Goal: Information Seeking & Learning: Understand process/instructions

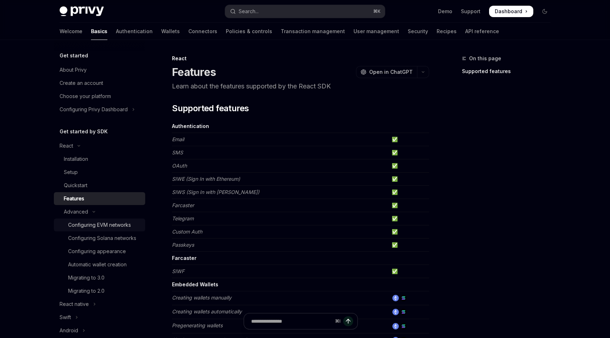
click at [88, 226] on div "Configuring EVM networks" at bounding box center [99, 225] width 63 height 9
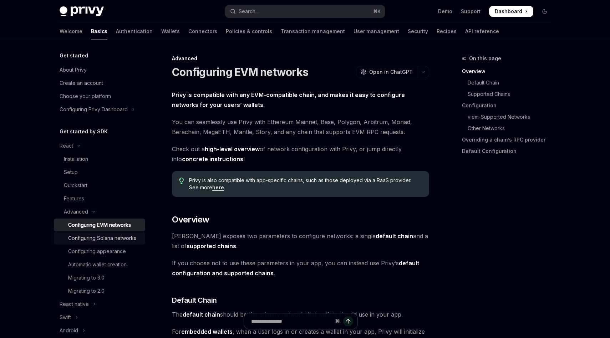
click at [89, 240] on div "Configuring Solana networks" at bounding box center [102, 238] width 68 height 9
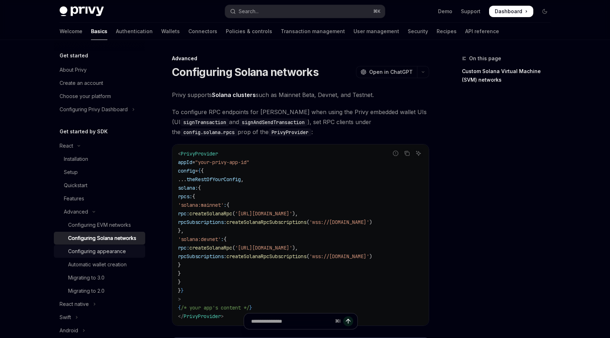
click at [94, 256] on link "Configuring appearance" at bounding box center [99, 251] width 91 height 13
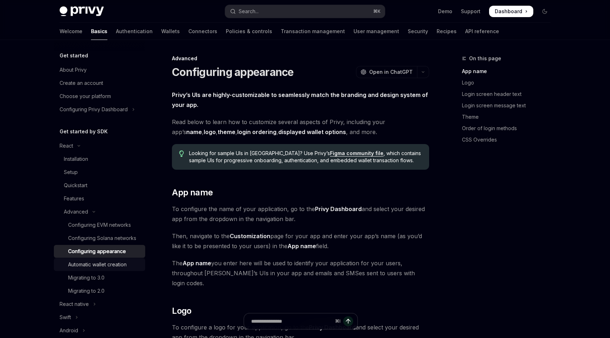
click at [95, 265] on div "Automatic wallet creation" at bounding box center [97, 265] width 59 height 9
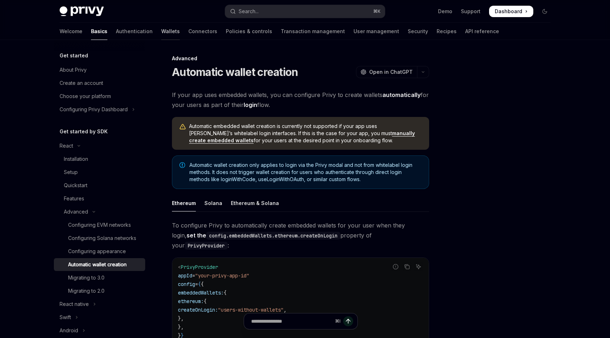
click at [161, 32] on link "Wallets" at bounding box center [170, 31] width 19 height 17
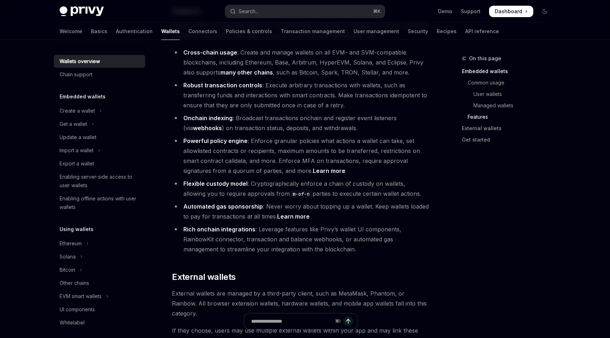
scroll to position [845, 0]
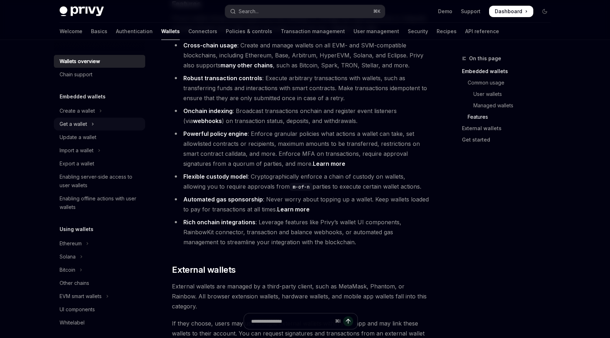
click at [81, 124] on div "Get a wallet" at bounding box center [73, 124] width 27 height 9
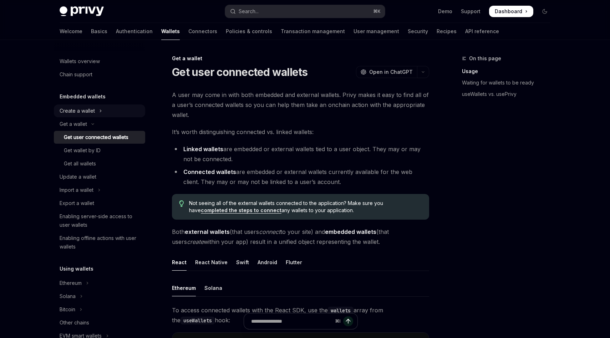
click at [84, 114] on div "Create a wallet" at bounding box center [77, 111] width 35 height 9
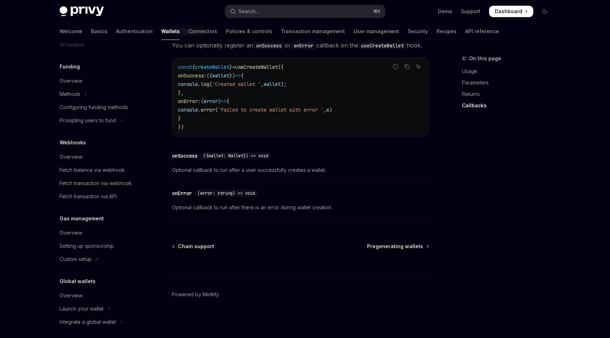
scroll to position [349, 0]
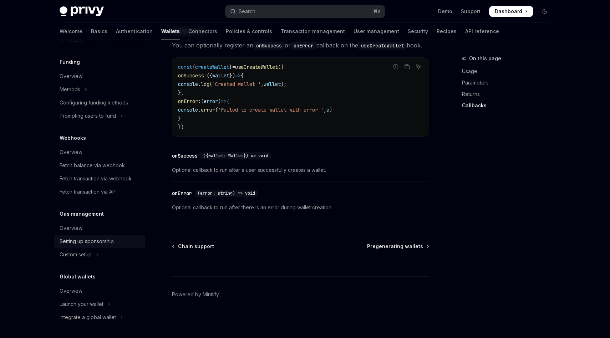
click at [78, 243] on div "Setting up sponsorship" at bounding box center [87, 241] width 54 height 9
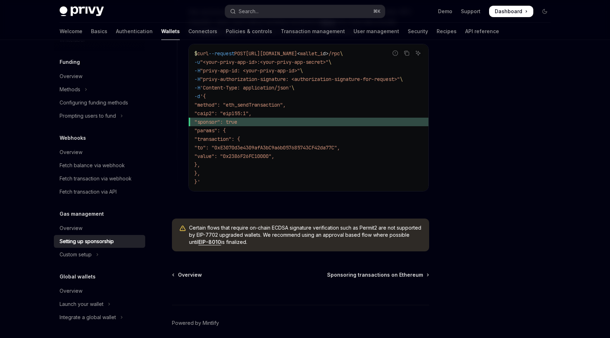
scroll to position [499, 0]
drag, startPoint x: 201, startPoint y: 230, endPoint x: 284, endPoint y: 237, distance: 83.5
click at [283, 237] on span "Certain flows that require on-chain ECDSA signature verification such as Permit…" at bounding box center [305, 234] width 233 height 21
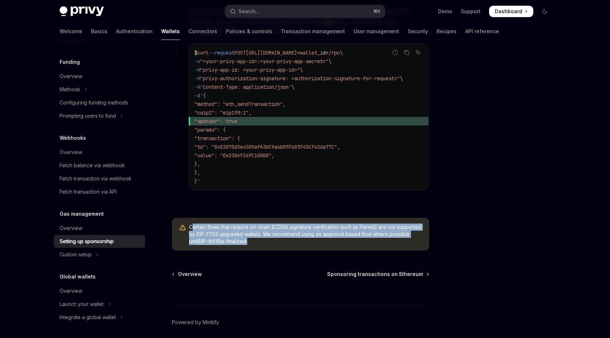
drag, startPoint x: 271, startPoint y: 246, endPoint x: 193, endPoint y: 228, distance: 79.6
click at [193, 228] on span "Certain flows that require on-chain ECDSA signature verification such as Permit…" at bounding box center [305, 234] width 233 height 21
click at [278, 233] on span "Certain flows that require on-chain ECDSA signature verification such as Permit…" at bounding box center [305, 234] width 233 height 21
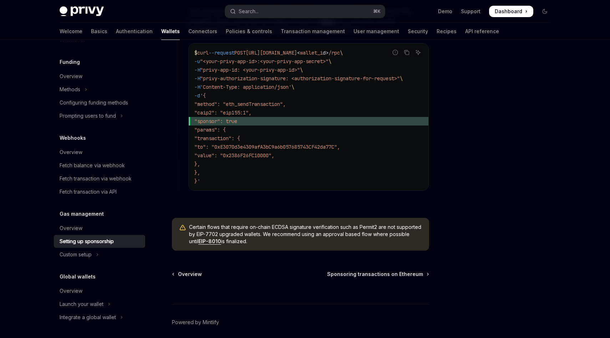
click at [238, 231] on span "Certain flows that require on-chain ECDSA signature verification such as Permit…" at bounding box center [305, 234] width 233 height 21
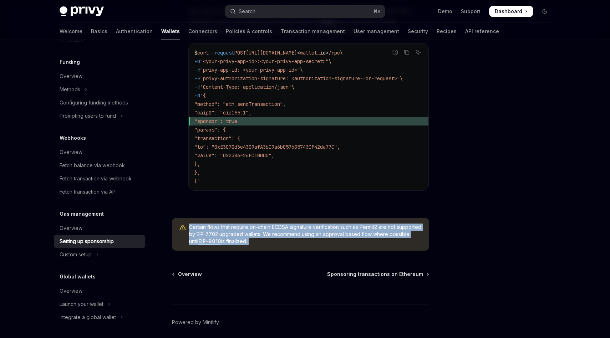
click at [238, 231] on span "Certain flows that require on-chain ECDSA signature verification such as Permit…" at bounding box center [305, 234] width 233 height 21
click at [293, 234] on span "Certain flows that require on-chain ECDSA signature verification such as Permit…" at bounding box center [305, 234] width 233 height 21
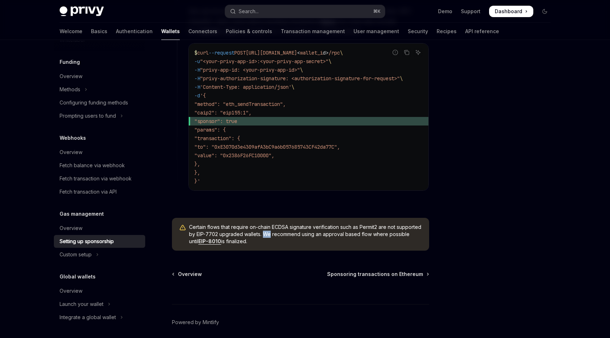
click at [293, 234] on span "Certain flows that require on-chain ECDSA signature verification such as Permit…" at bounding box center [305, 234] width 233 height 21
click at [304, 233] on span "Certain flows that require on-chain ECDSA signature verification such as Permit…" at bounding box center [305, 234] width 233 height 21
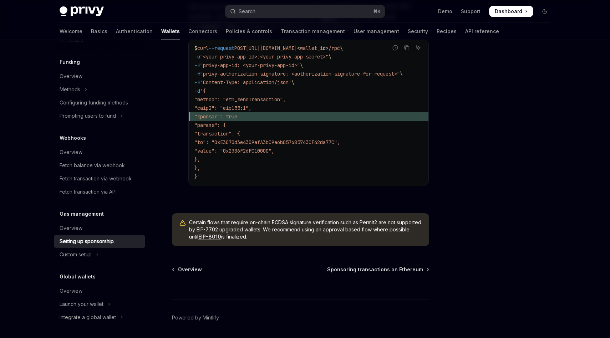
scroll to position [507, 0]
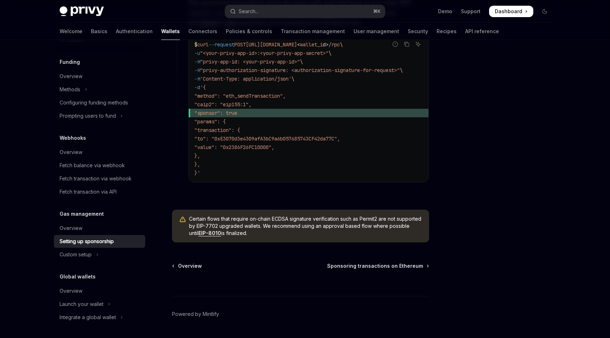
drag, startPoint x: 280, startPoint y: 236, endPoint x: 190, endPoint y: 223, distance: 90.5
click at [190, 223] on span "Certain flows that require on-chain ECDSA signature verification such as Permit…" at bounding box center [305, 226] width 233 height 21
copy span "Certain flows that require on-chain ECDSA signature verification such as Permit…"
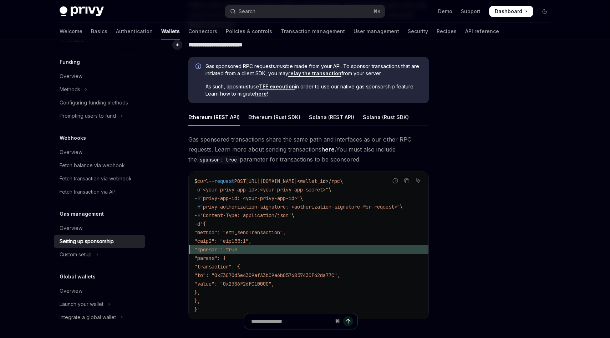
scroll to position [369, 0]
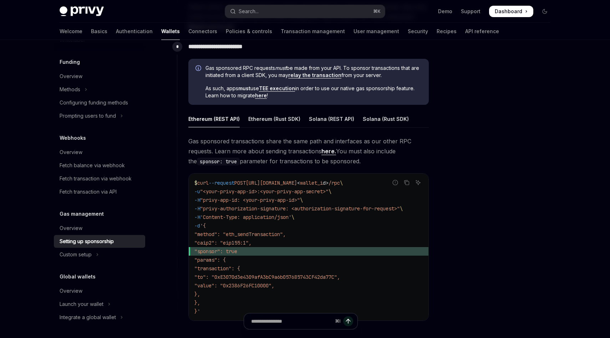
click at [331, 151] on link "here." at bounding box center [329, 151] width 15 height 7
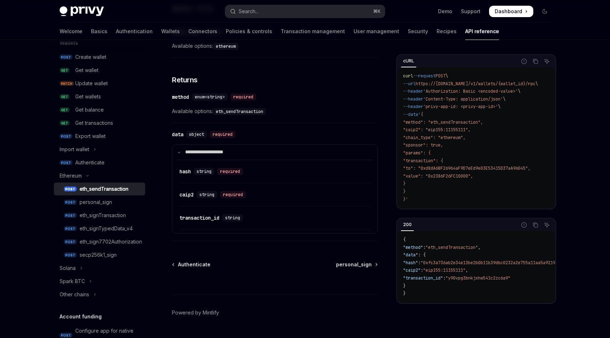
scroll to position [828, 0]
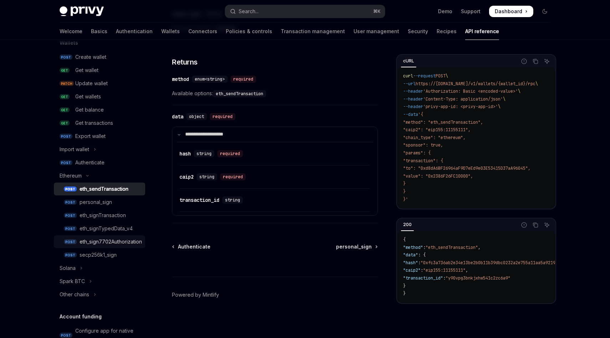
click at [118, 242] on div "eth_sign7702Authorization" at bounding box center [111, 242] width 62 height 9
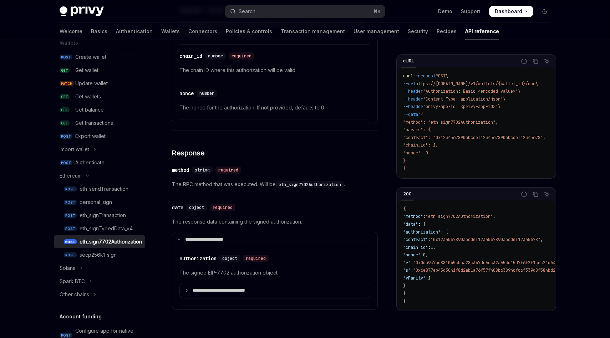
scroll to position [512, 0]
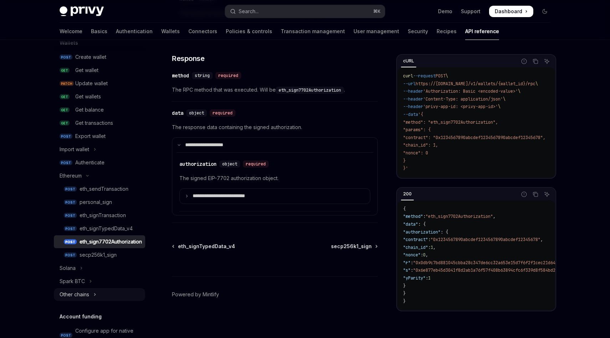
click at [81, 296] on div "Other chains" at bounding box center [75, 295] width 30 height 9
type textarea "*"
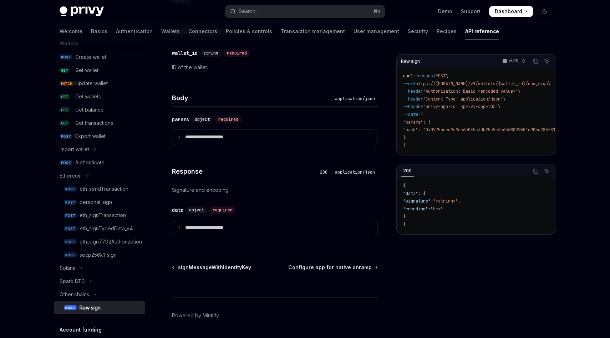
scroll to position [411, 0]
